Goal: Task Accomplishment & Management: Complete application form

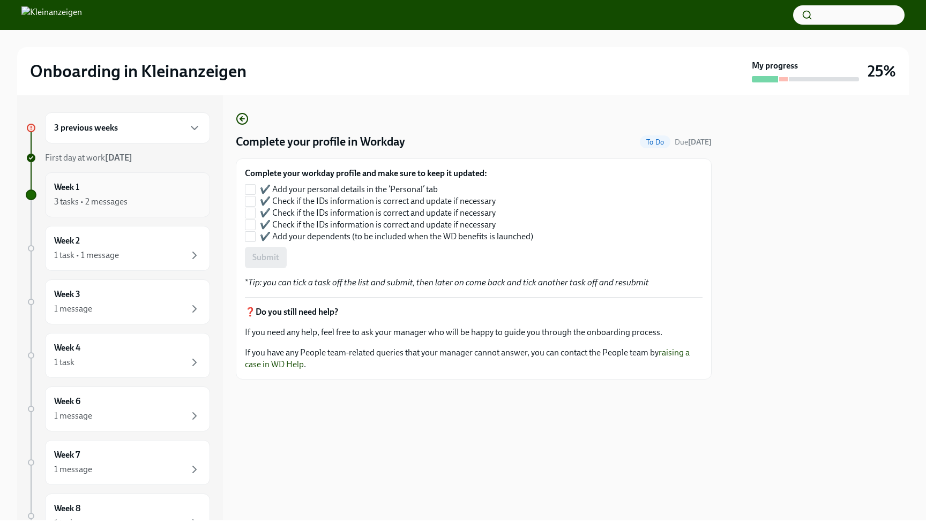
click at [123, 196] on div "3 tasks • 2 messages" at bounding box center [90, 202] width 73 height 12
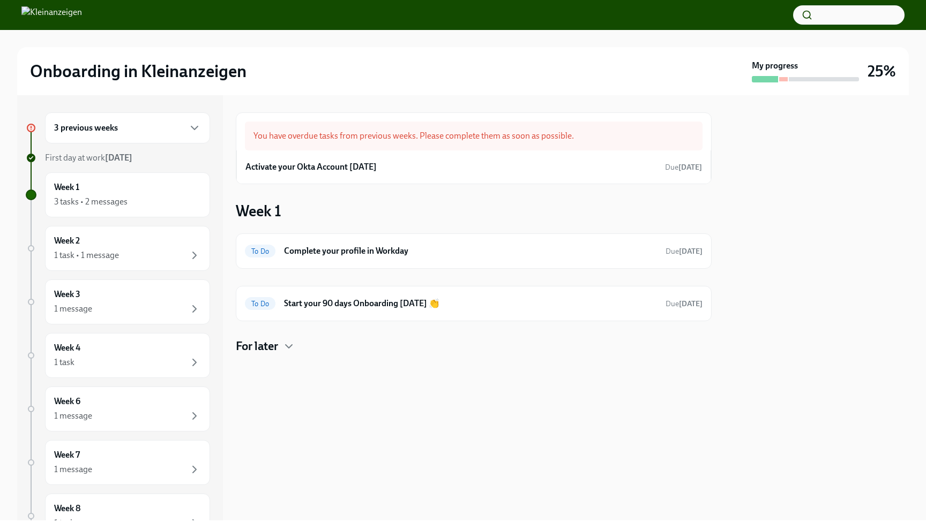
click at [123, 196] on div "3 tasks • 2 messages" at bounding box center [90, 202] width 73 height 12
click at [114, 243] on div "Week 2 1 task • 1 message" at bounding box center [127, 248] width 147 height 27
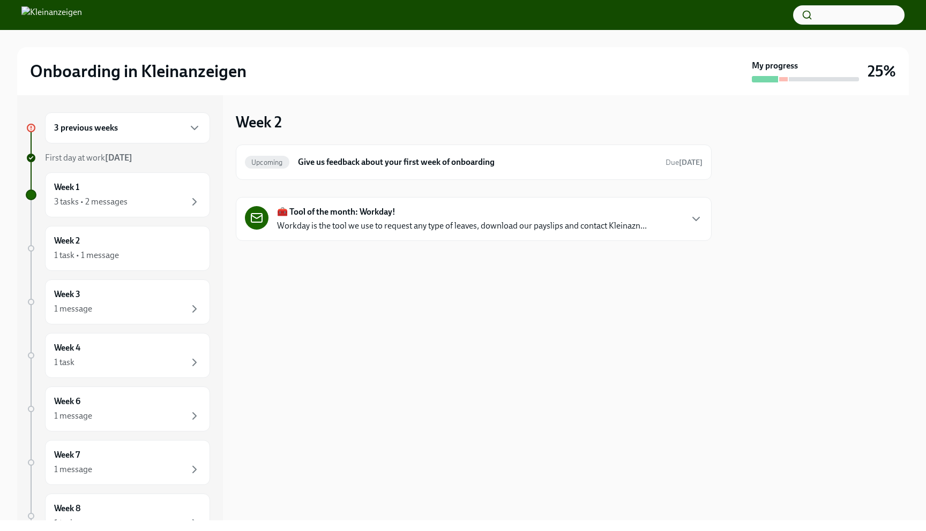
click at [101, 134] on div "3 previous weeks" at bounding box center [127, 127] width 165 height 31
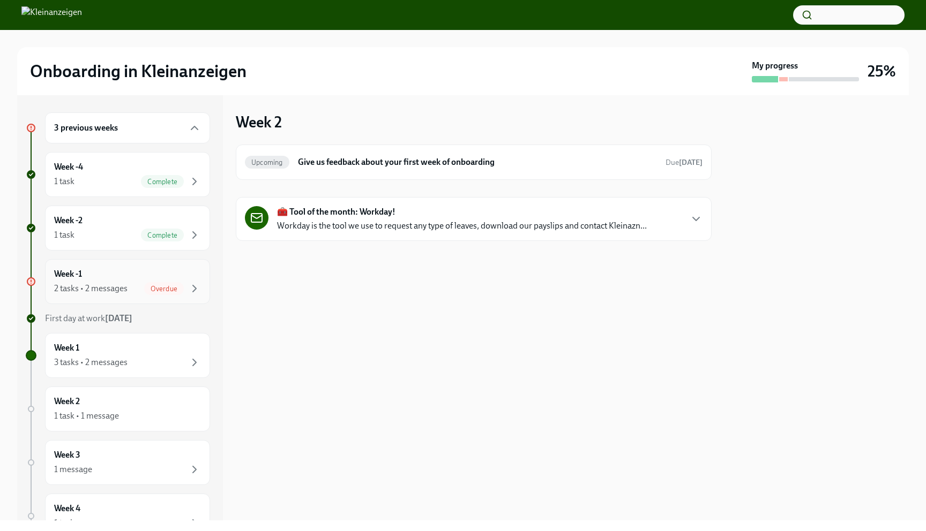
click at [130, 295] on div "Week -1 2 tasks • 2 messages Overdue" at bounding box center [127, 281] width 165 height 45
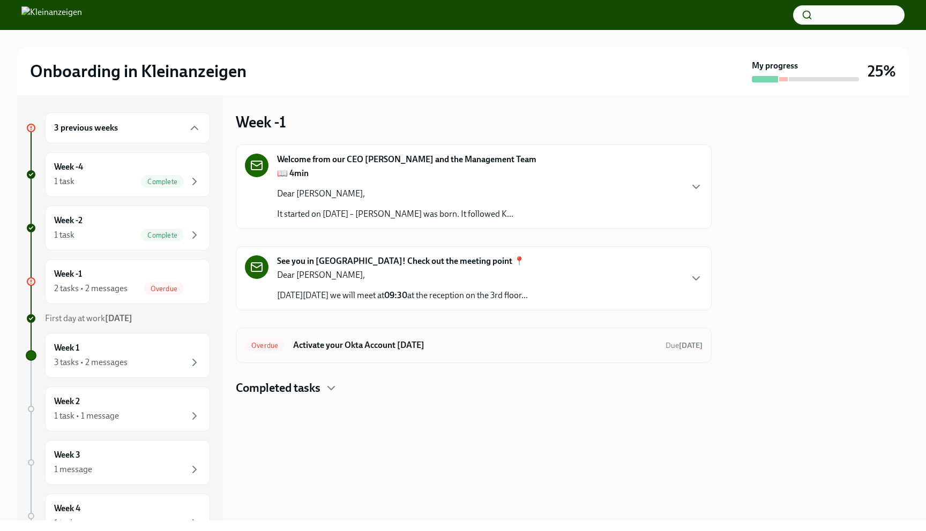
click at [325, 356] on div "Overdue Activate your Okta Account [DATE] Due [DATE]" at bounding box center [474, 345] width 476 height 35
click at [343, 347] on h6 "Activate your Okta Account [DATE]" at bounding box center [475, 346] width 364 height 12
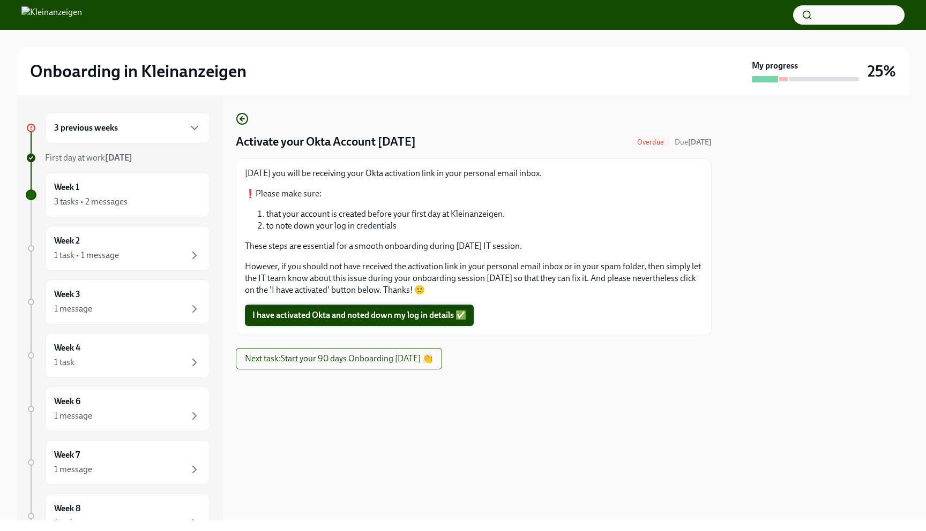
click at [337, 317] on span "I have activated Okta and noted down my log in details ✅" at bounding box center [359, 315] width 214 height 11
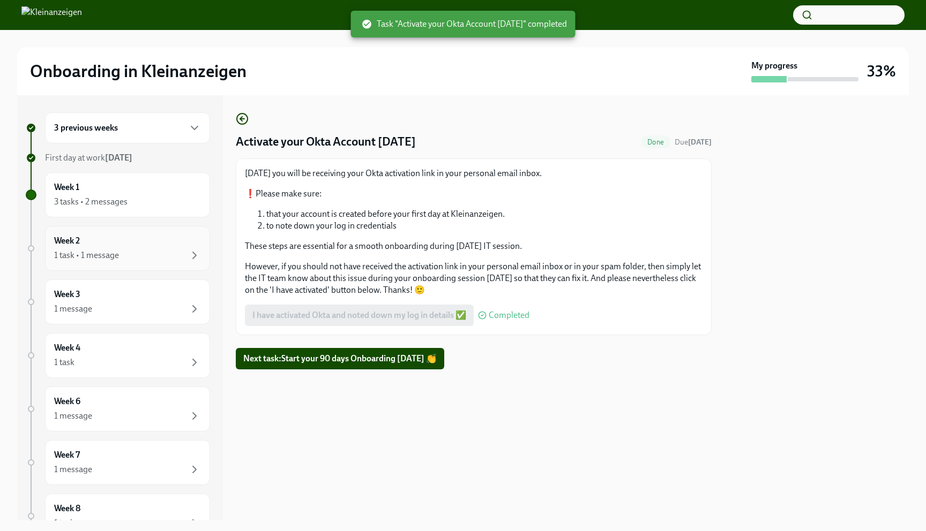
click at [155, 250] on div "1 task • 1 message" at bounding box center [127, 255] width 147 height 13
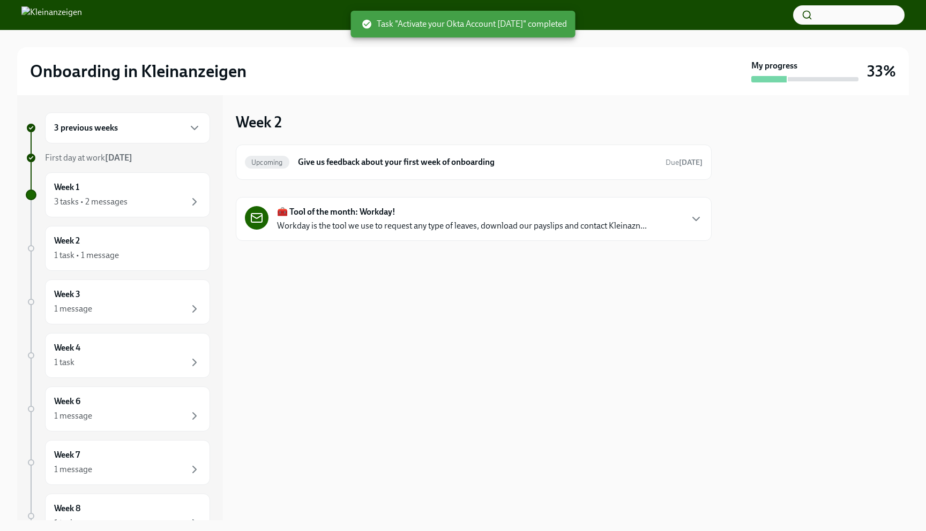
click at [303, 233] on div "🧰 Tool of the month: Workday! Workday is the tool we use to request any type of…" at bounding box center [474, 219] width 476 height 44
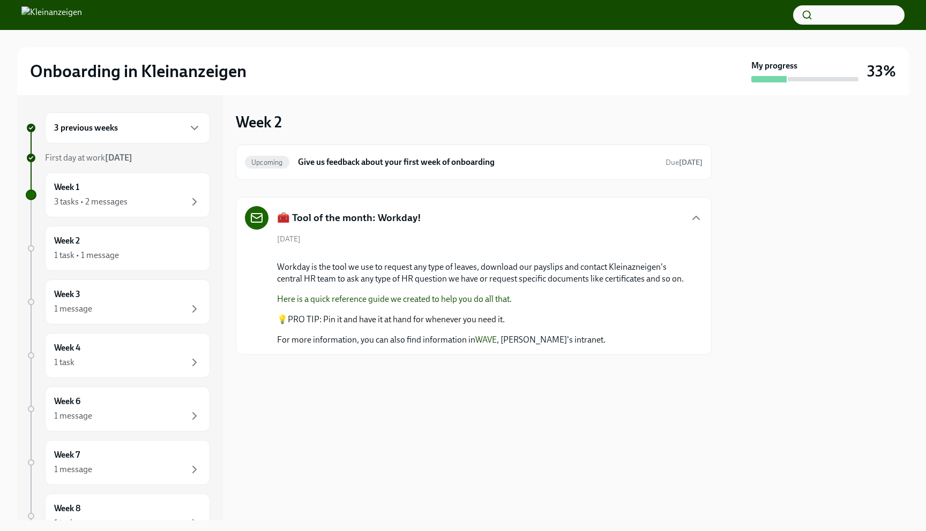
scroll to position [27, 0]
click at [147, 250] on div "1 task • 1 message" at bounding box center [127, 255] width 147 height 13
click at [374, 156] on h6 "Give us feedback about your first week of onboarding" at bounding box center [477, 162] width 359 height 12
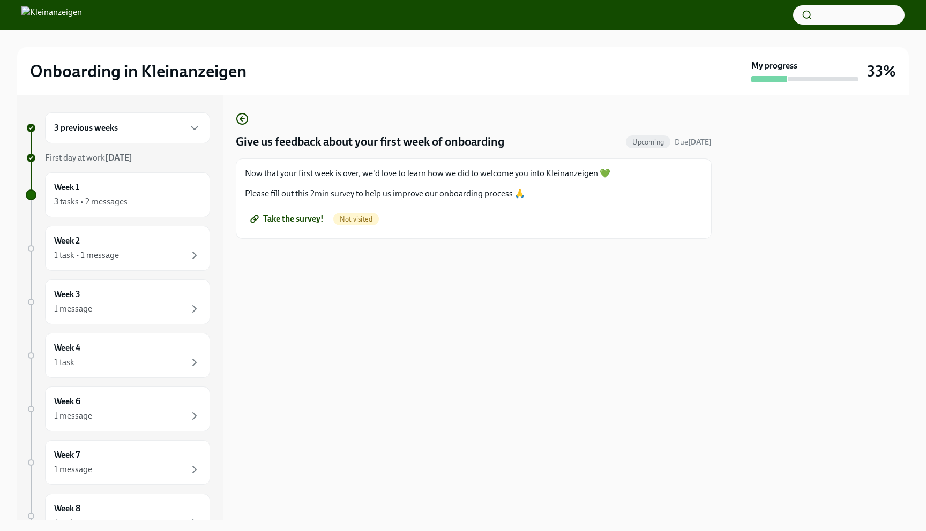
click at [307, 220] on span "Take the survey!" at bounding box center [287, 219] width 71 height 11
click at [156, 316] on div "Week 3 1 message" at bounding box center [127, 302] width 165 height 45
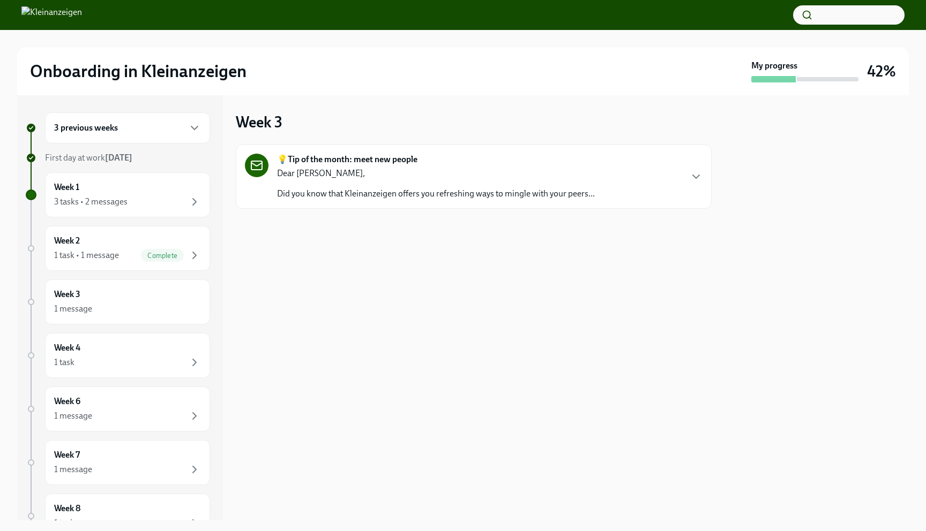
click at [304, 186] on div "Dear [PERSON_NAME], Did you know that Kleinanzeigen offers you refreshing ways …" at bounding box center [436, 184] width 318 height 32
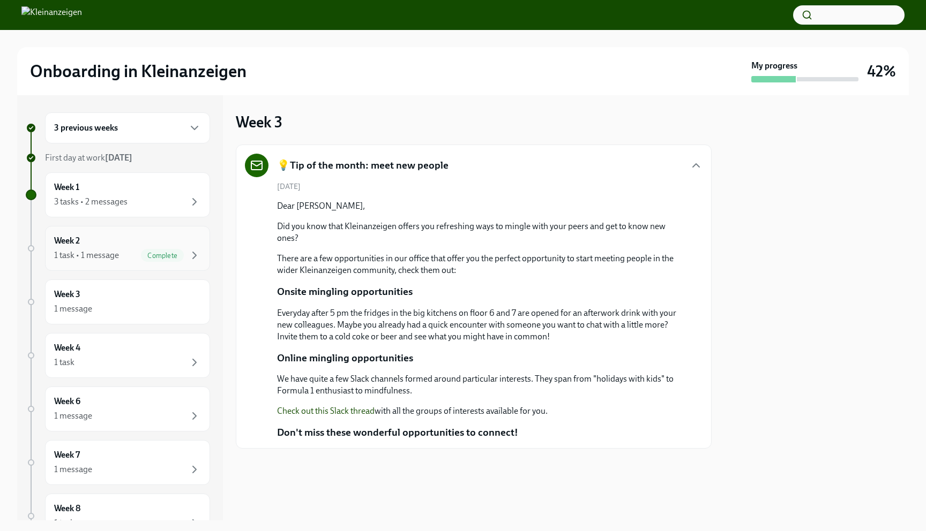
click at [108, 234] on div "Week 2 1 task • 1 message Complete" at bounding box center [127, 248] width 165 height 45
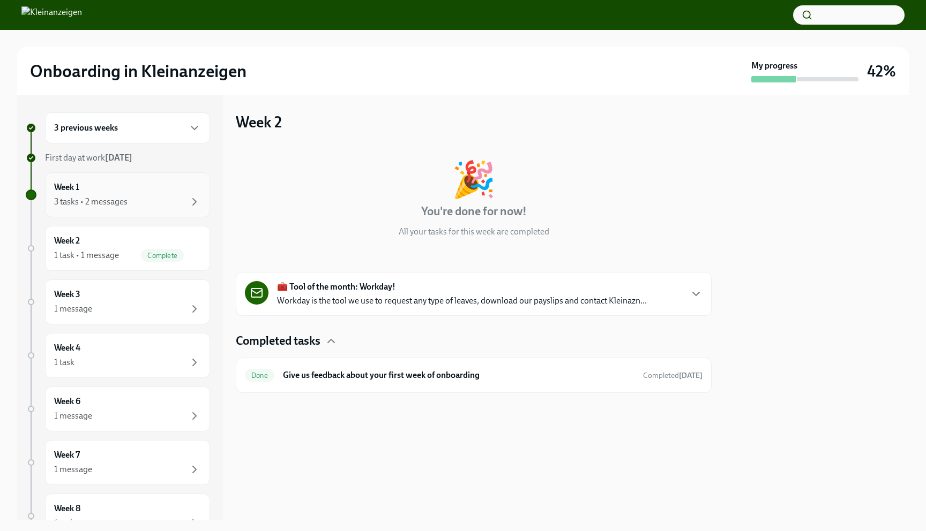
click at [97, 208] on div "3 tasks • 2 messages" at bounding box center [127, 202] width 147 height 13
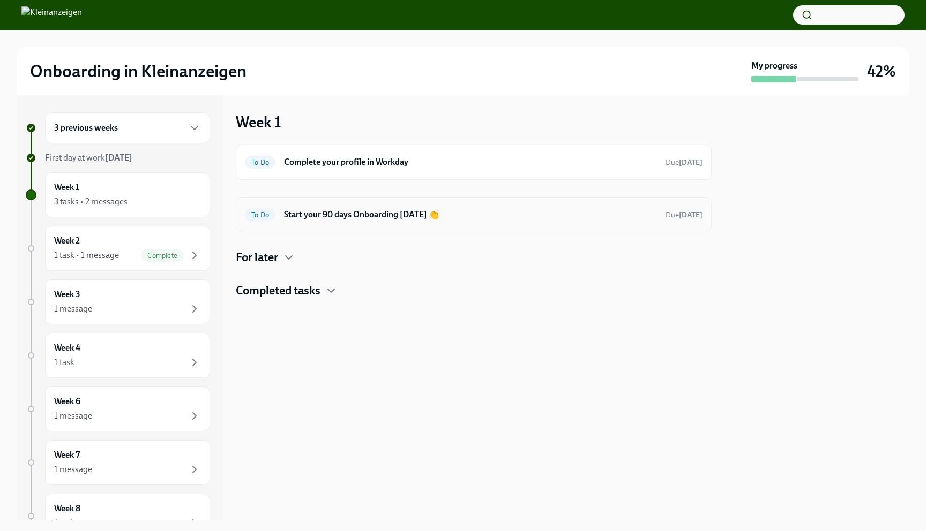
click at [315, 220] on h6 "Start your 90 days Onboarding [DATE] 👏" at bounding box center [470, 215] width 373 height 12
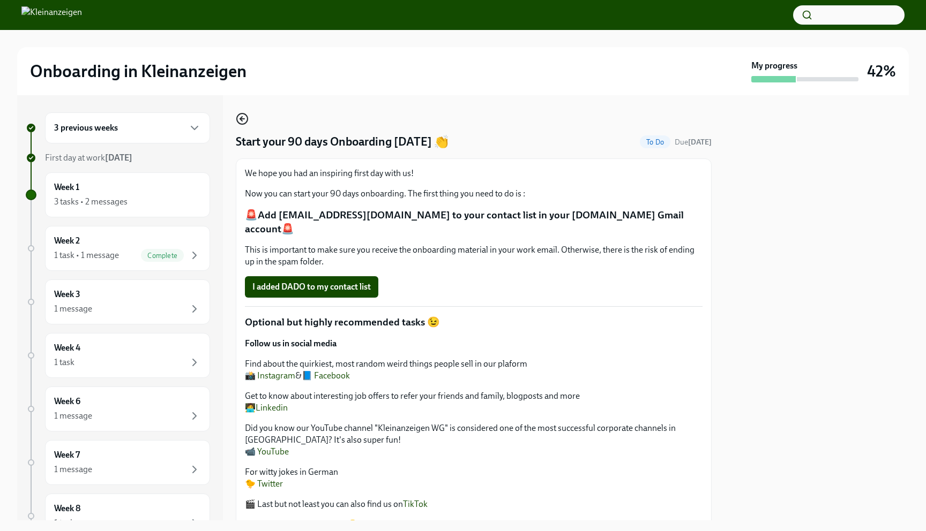
click at [243, 115] on icon "button" at bounding box center [242, 118] width 13 height 13
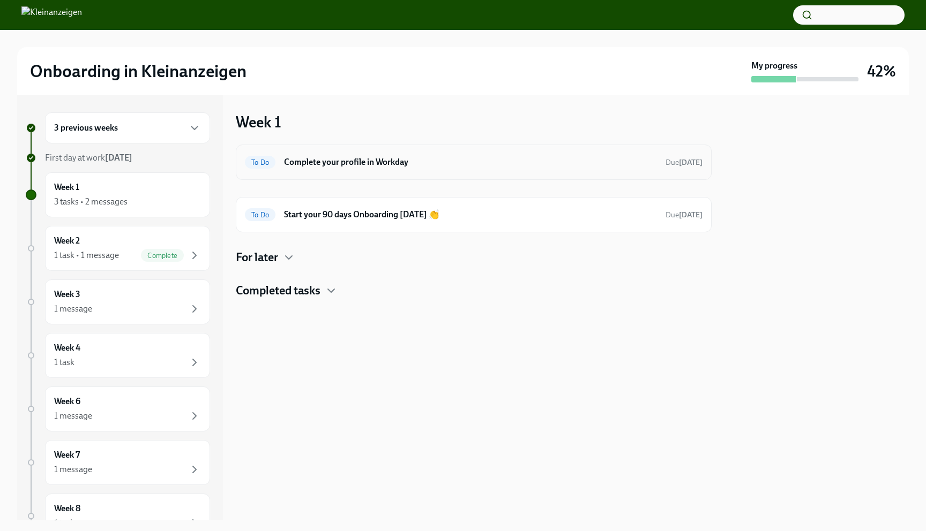
click at [319, 161] on h6 "Complete your profile in Workday" at bounding box center [470, 162] width 373 height 12
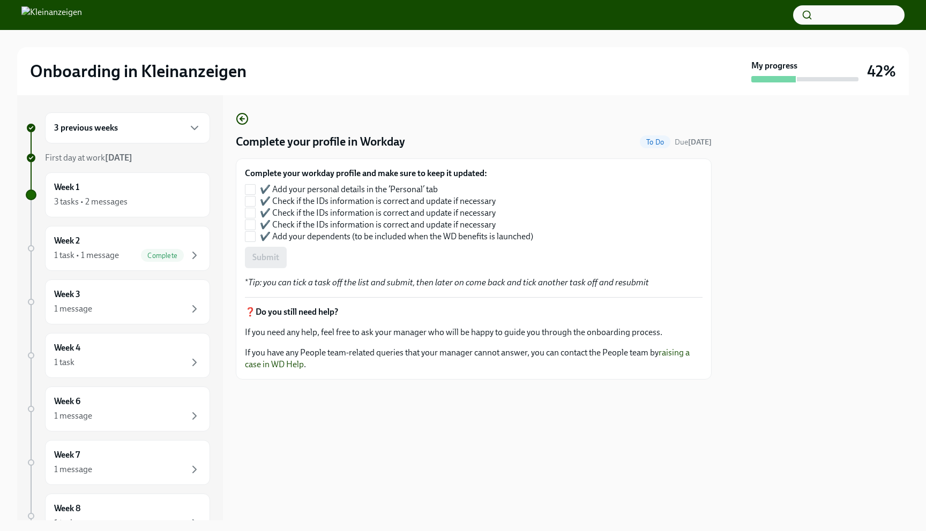
click at [145, 124] on div "3 previous weeks" at bounding box center [127, 128] width 147 height 13
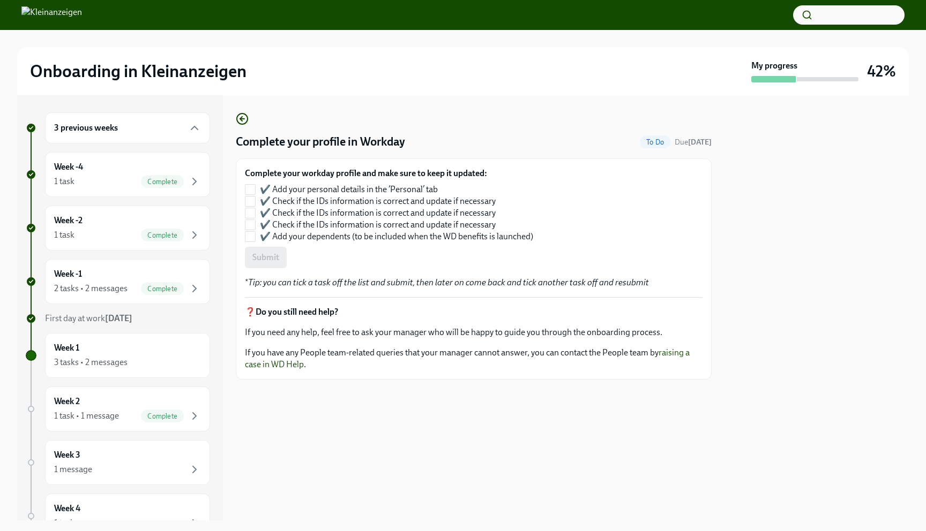
click at [136, 131] on div "3 previous weeks" at bounding box center [127, 128] width 147 height 13
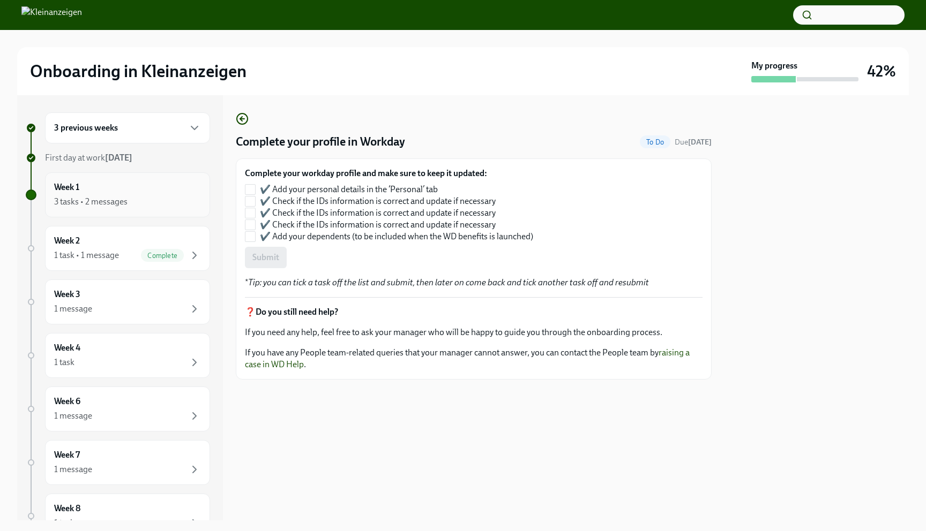
click at [132, 206] on div "3 tasks • 2 messages" at bounding box center [127, 202] width 147 height 13
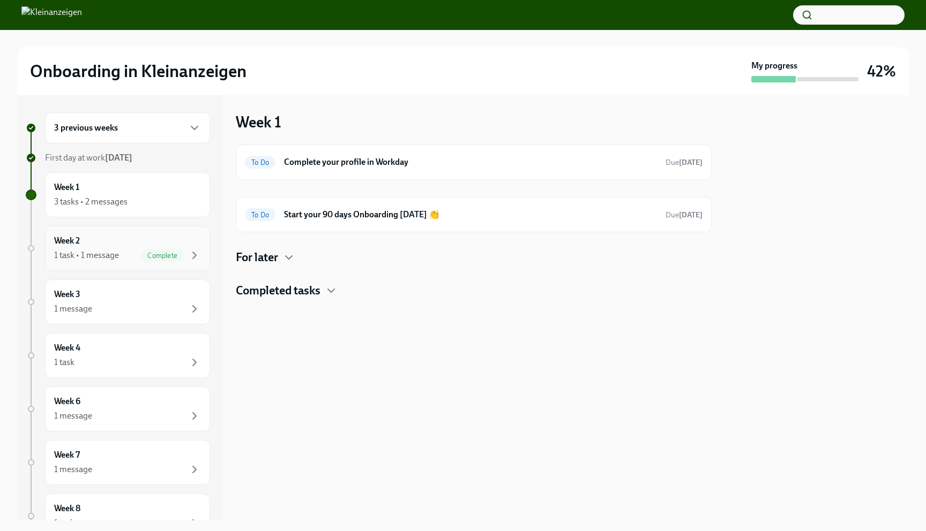
click at [124, 248] on div "Week 2 1 task • 1 message Complete" at bounding box center [127, 248] width 147 height 27
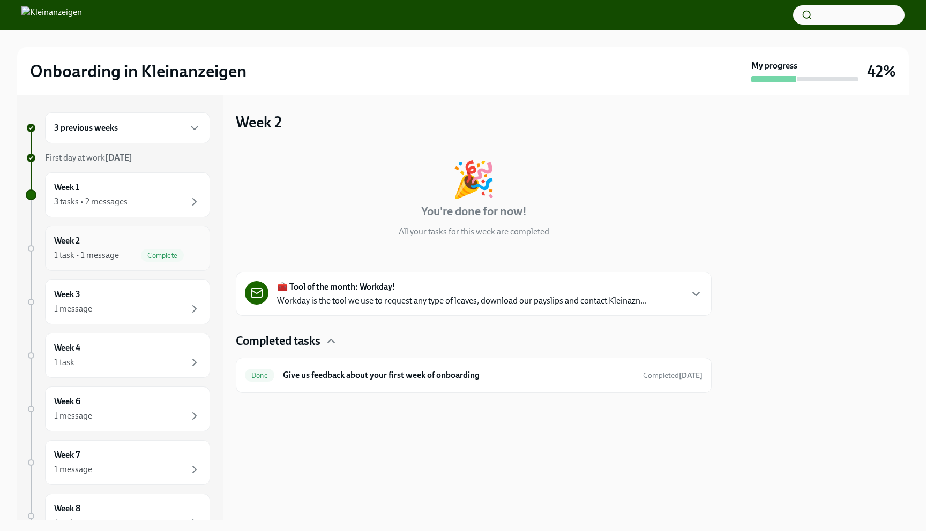
click at [139, 258] on div "1 task • 1 message Complete" at bounding box center [127, 255] width 147 height 13
click at [58, 13] on img at bounding box center [51, 14] width 61 height 17
click at [34, 17] on img at bounding box center [51, 14] width 61 height 17
click at [836, 20] on button "button" at bounding box center [848, 14] width 111 height 19
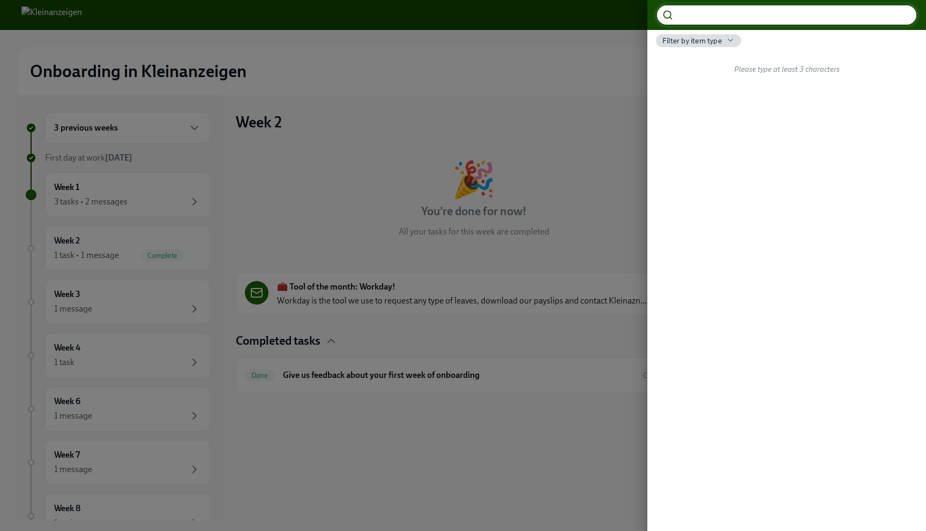
click at [587, 119] on div at bounding box center [463, 265] width 926 height 531
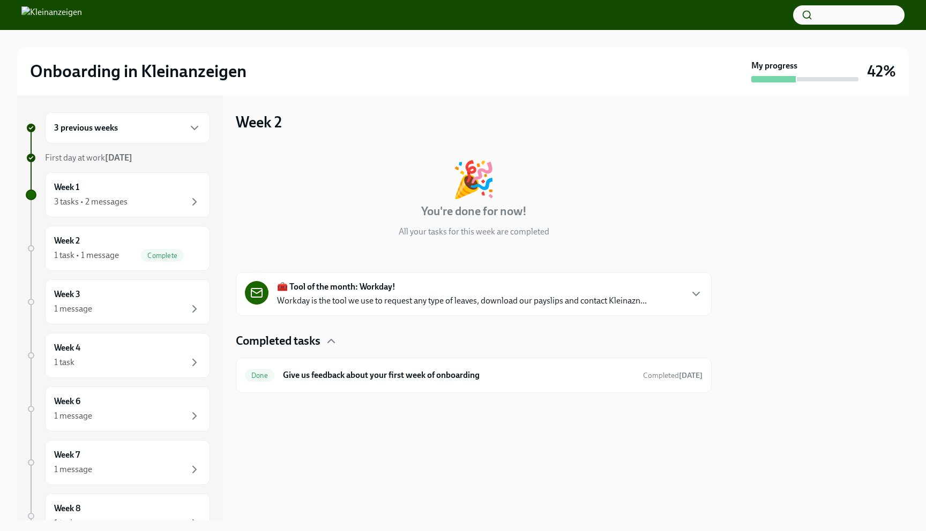
click at [68, 18] on img at bounding box center [51, 14] width 61 height 17
